Goal: Check status: Check status

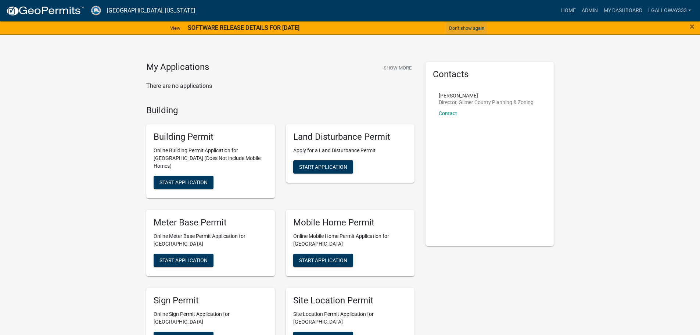
click at [465, 28] on button "Don't show again" at bounding box center [466, 28] width 41 height 12
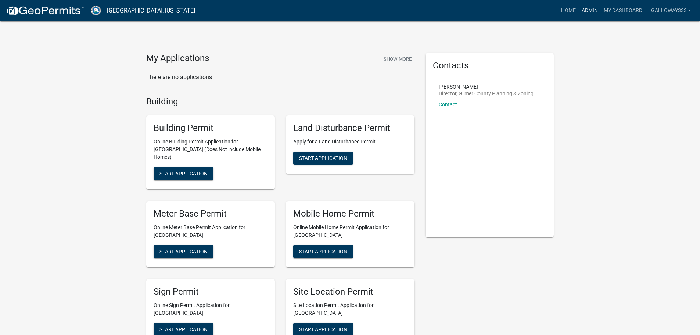
drag, startPoint x: 591, startPoint y: 11, endPoint x: 578, endPoint y: 12, distance: 12.9
click at [591, 11] on link "Admin" at bounding box center [589, 11] width 22 height 14
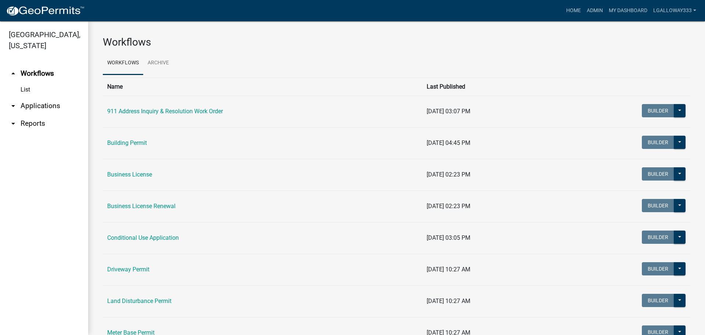
click at [41, 106] on link "arrow_drop_down Applications" at bounding box center [44, 106] width 88 height 18
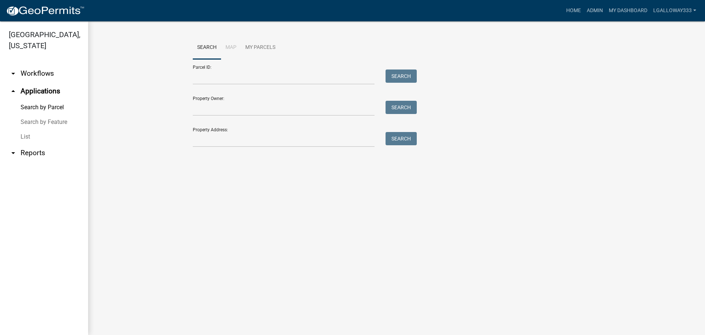
drag, startPoint x: 243, startPoint y: 69, endPoint x: 241, endPoint y: 72, distance: 3.9
click at [243, 69] on div "Parcel ID: Search" at bounding box center [303, 71] width 220 height 25
click at [240, 72] on input "Parcel ID:" at bounding box center [284, 76] width 182 height 15
type input "3055f-048"
click at [396, 73] on button "Search" at bounding box center [401, 75] width 31 height 13
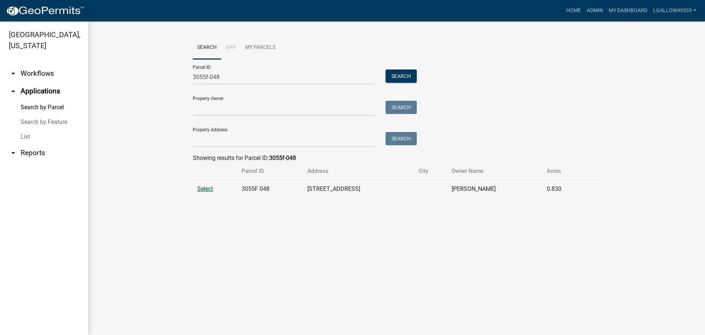
click at [211, 191] on span "Select" at bounding box center [205, 188] width 16 height 7
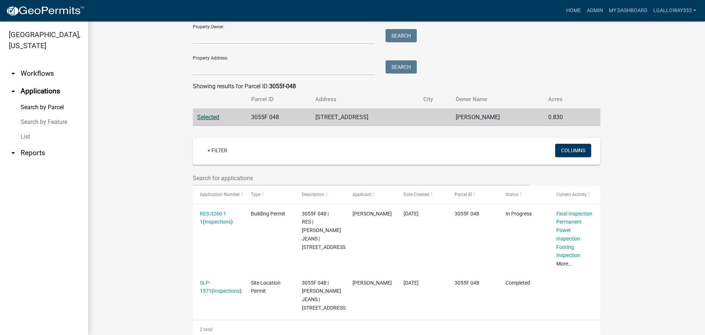
scroll to position [73, 0]
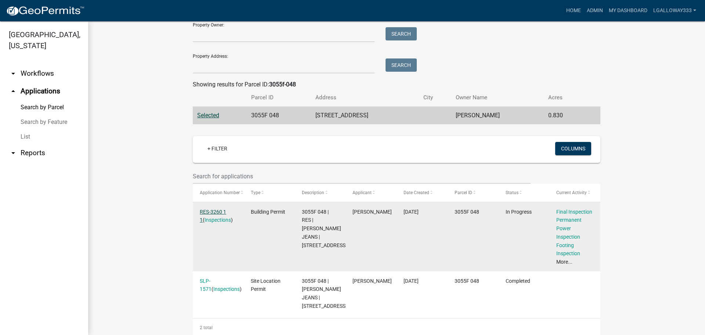
click at [213, 210] on link "RES-3260 1 1" at bounding box center [213, 216] width 26 height 14
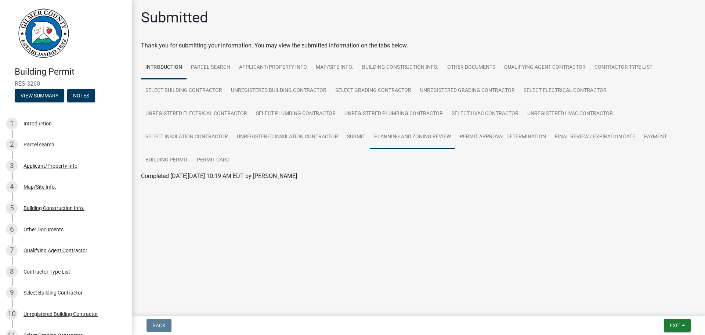
click at [417, 132] on link "Planning and Zoning Review" at bounding box center [413, 137] width 86 height 24
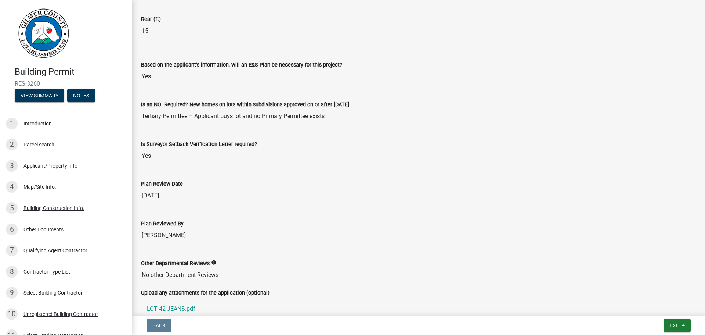
scroll to position [1603, 0]
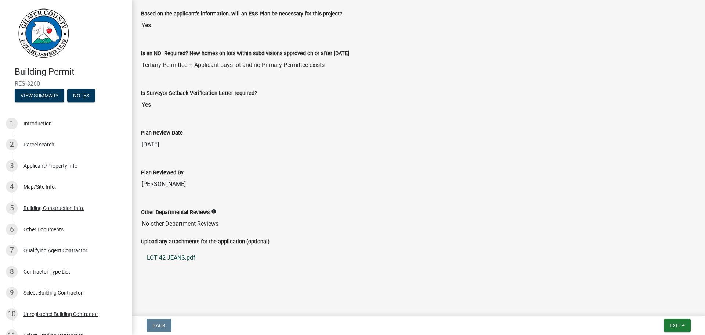
click at [171, 259] on link "LOT 42 JEANS.pdf" at bounding box center [418, 258] width 555 height 18
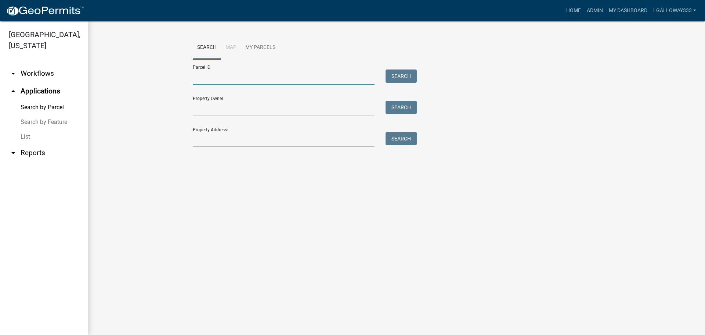
click at [226, 79] on input "Parcel ID:" at bounding box center [284, 76] width 182 height 15
type input "3055F047"
click at [396, 72] on button "Search" at bounding box center [401, 75] width 31 height 13
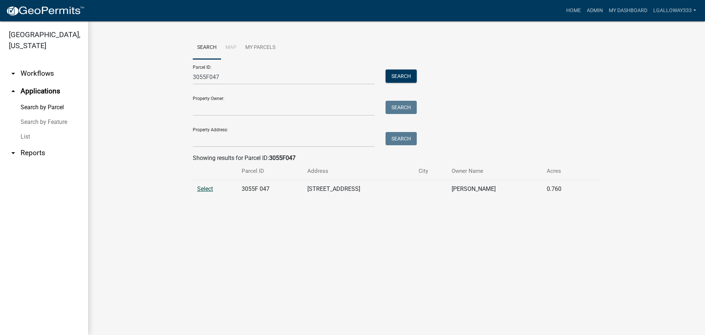
click at [205, 189] on span "Select" at bounding box center [205, 188] width 16 height 7
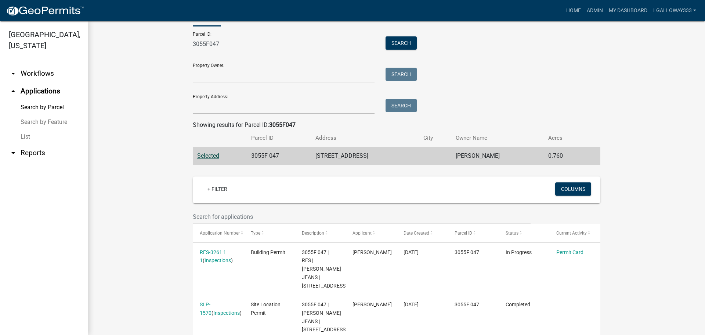
scroll to position [65, 0]
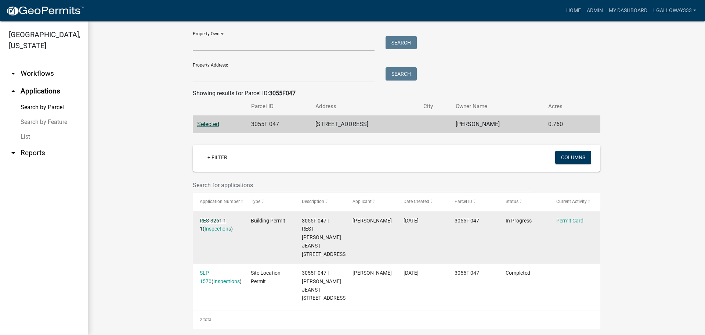
click at [218, 220] on link "RES-3261 1 1" at bounding box center [213, 224] width 26 height 14
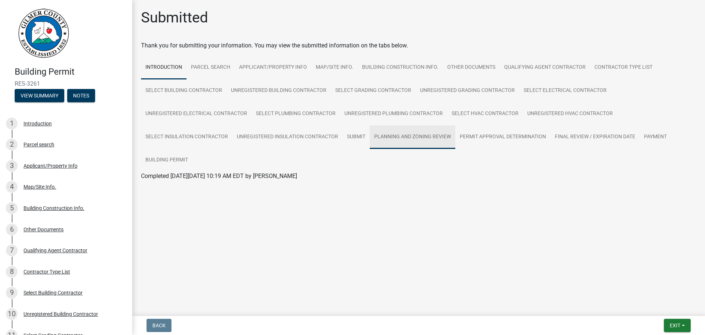
click at [422, 135] on link "Planning and Zoning Review" at bounding box center [413, 137] width 86 height 24
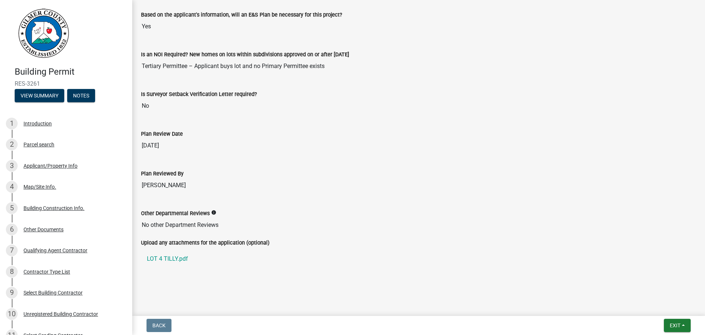
scroll to position [1603, 0]
click at [170, 260] on link "LOT 4 TILLY.pdf" at bounding box center [418, 258] width 555 height 18
